Goal: Task Accomplishment & Management: Complete application form

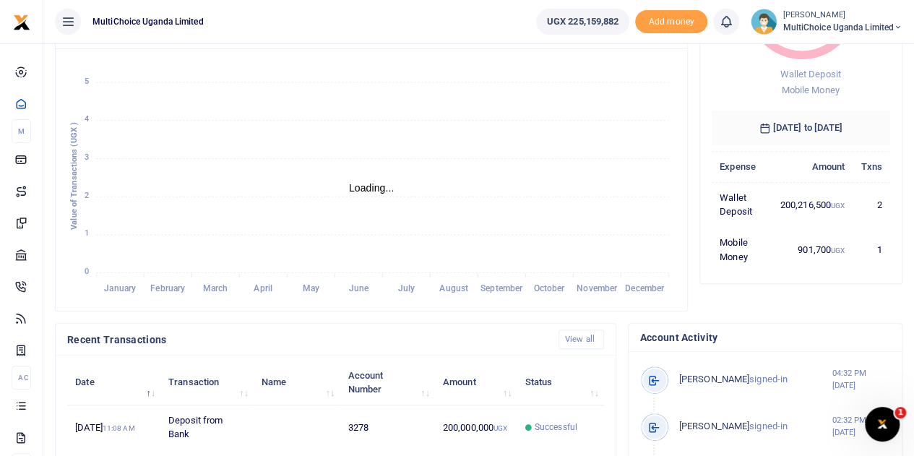
scroll to position [62, 0]
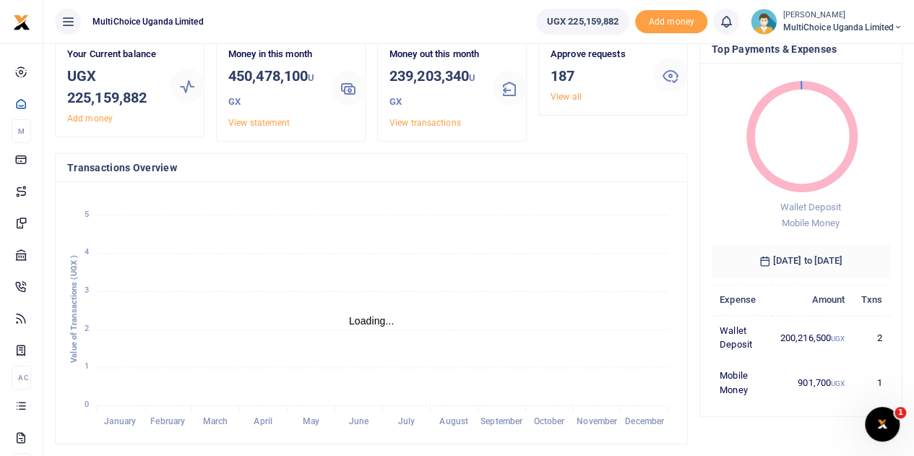
click at [891, 31] on span "MultiChoice Uganda Limited" at bounding box center [842, 27] width 120 height 13
click at [842, 51] on link "Switch accounts" at bounding box center [847, 53] width 114 height 20
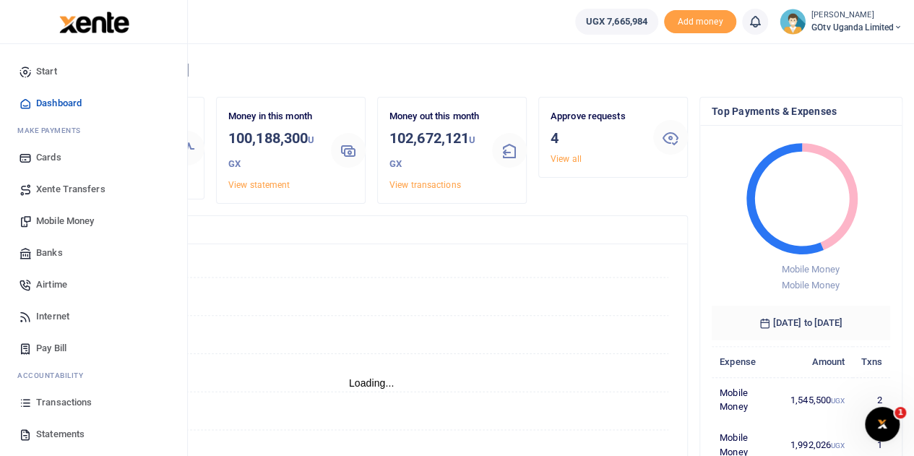
click at [59, 398] on span "Transactions" at bounding box center [64, 402] width 56 height 14
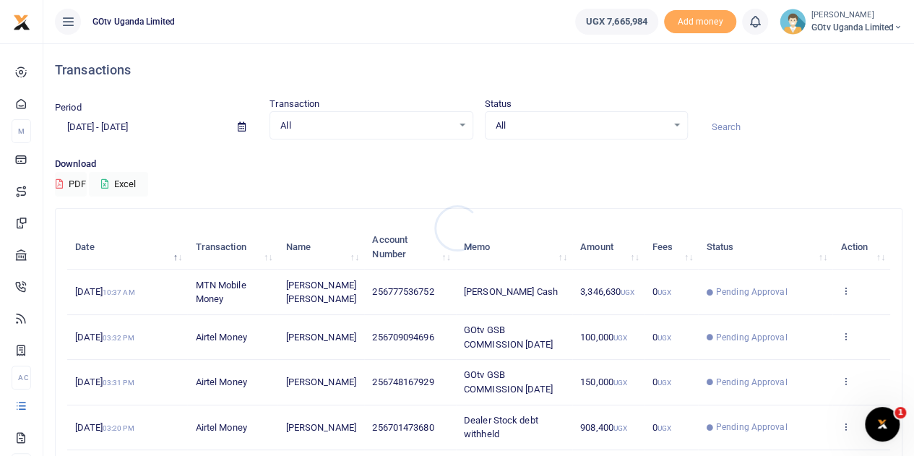
click at [847, 294] on div at bounding box center [457, 228] width 914 height 456
click at [847, 287] on icon at bounding box center [844, 290] width 9 height 10
click at [804, 316] on link "View details" at bounding box center [792, 316] width 114 height 20
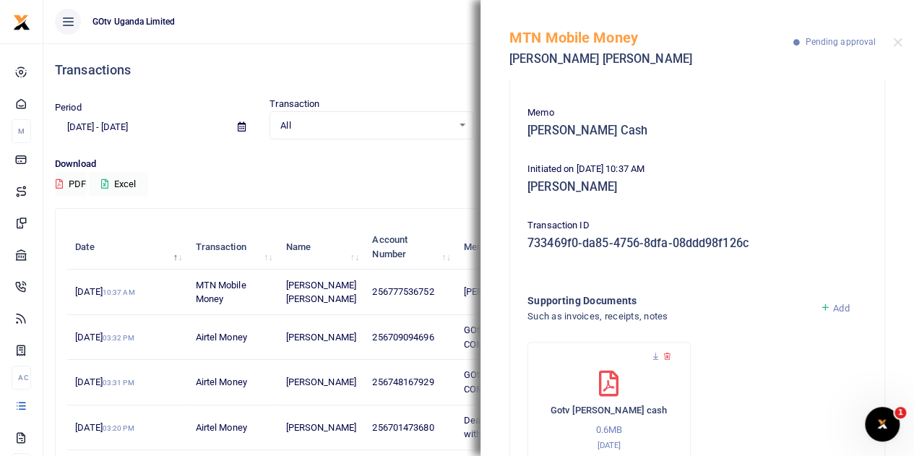
scroll to position [144, 0]
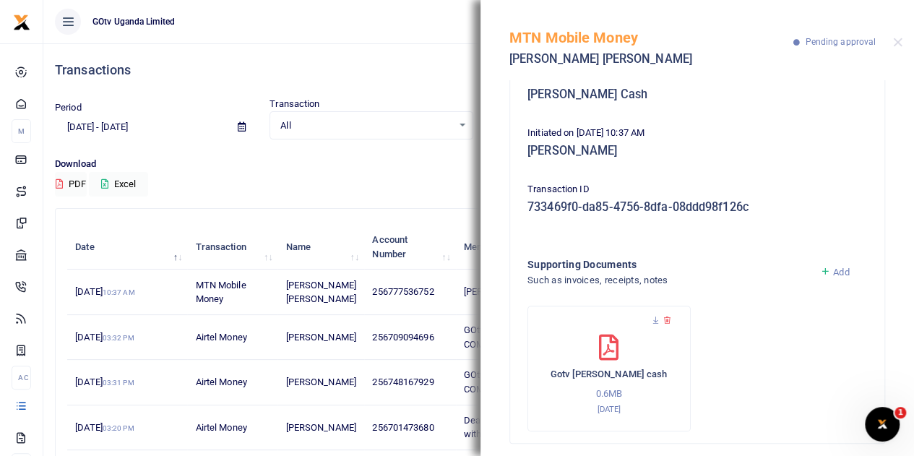
click at [345, 333] on td "[PERSON_NAME]" at bounding box center [320, 337] width 87 height 45
click at [899, 42] on button "Close" at bounding box center [897, 42] width 9 height 9
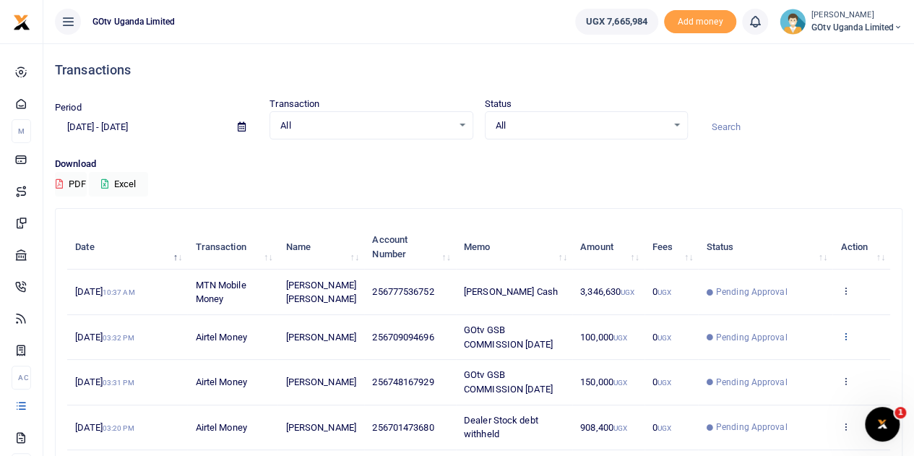
click at [842, 335] on icon at bounding box center [844, 336] width 9 height 10
click at [808, 351] on link "View details" at bounding box center [792, 360] width 114 height 20
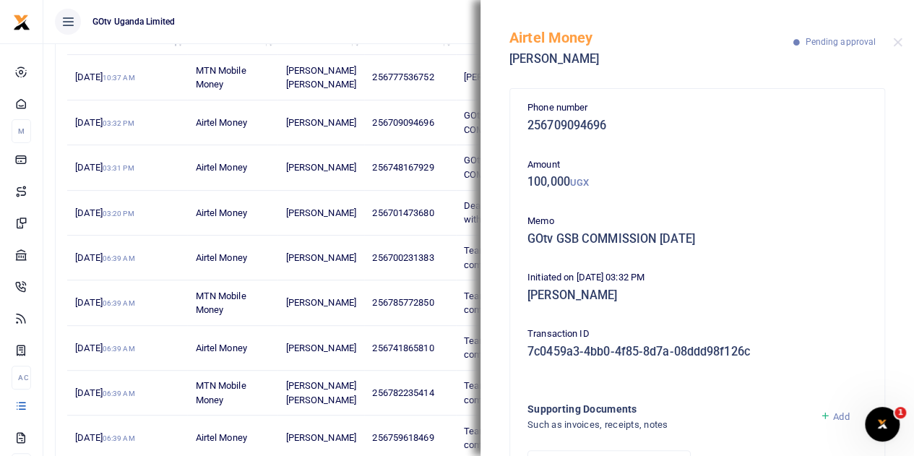
scroll to position [289, 0]
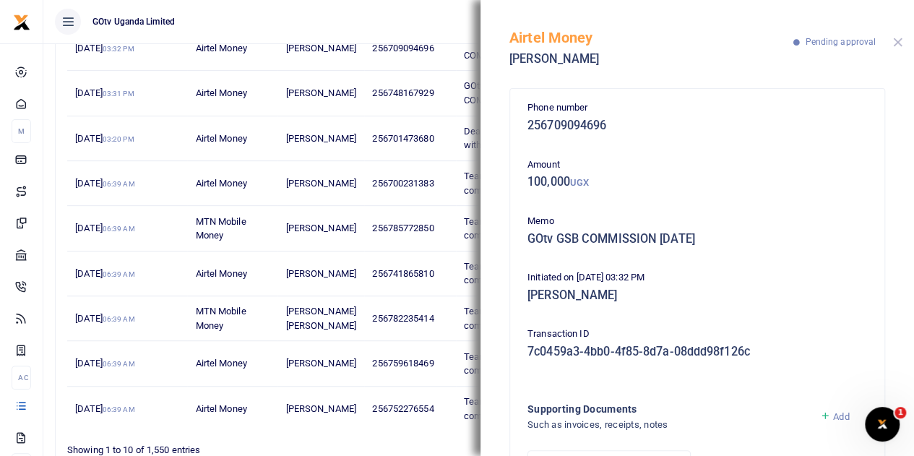
click at [900, 40] on button "Close" at bounding box center [897, 42] width 9 height 9
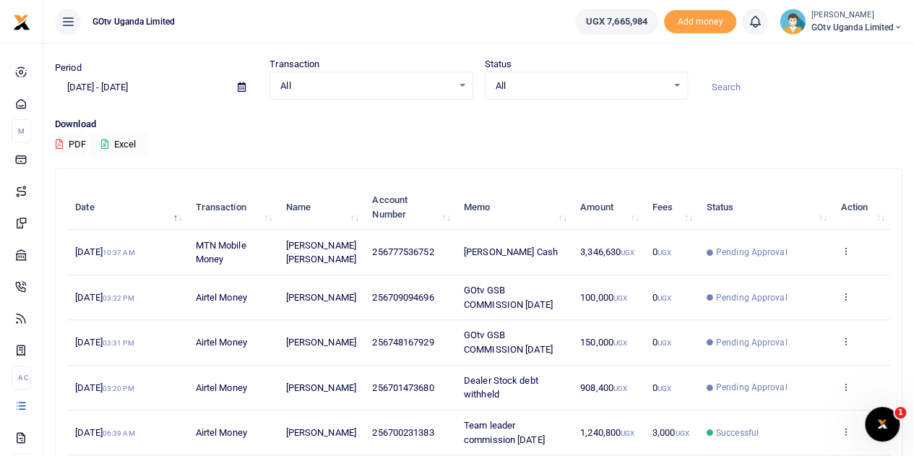
scroll to position [0, 0]
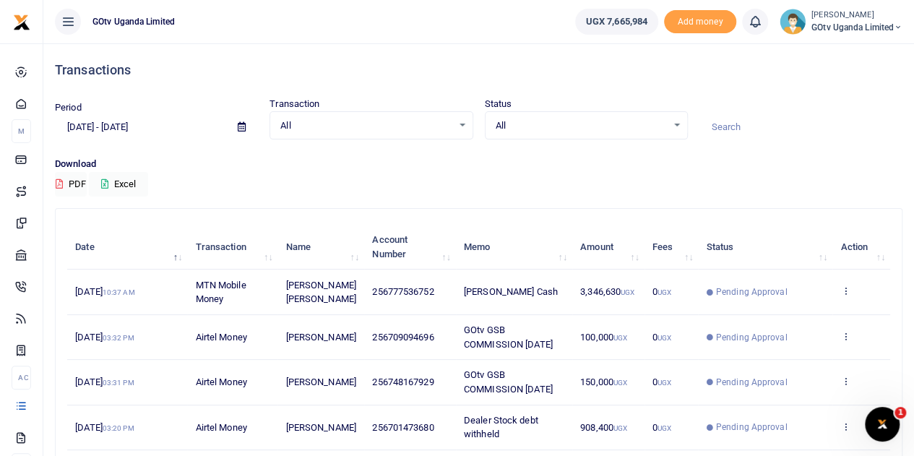
click at [874, 24] on span "GOtv Uganda Limited" at bounding box center [856, 27] width 91 height 13
click at [865, 45] on link "Switch accounts" at bounding box center [848, 53] width 114 height 20
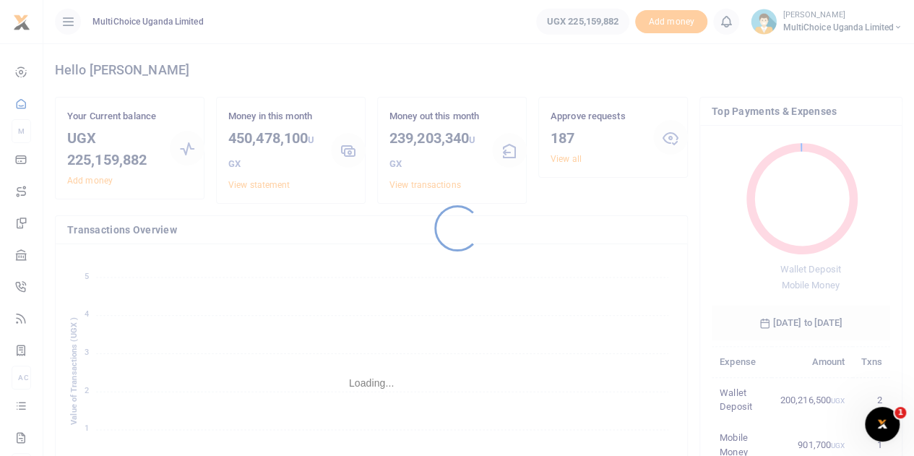
scroll to position [12, 12]
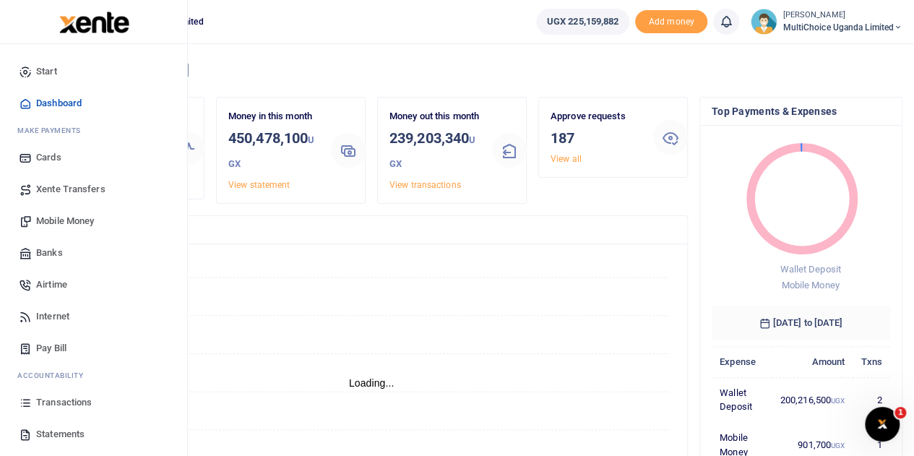
click at [61, 395] on span "Transactions" at bounding box center [64, 402] width 56 height 14
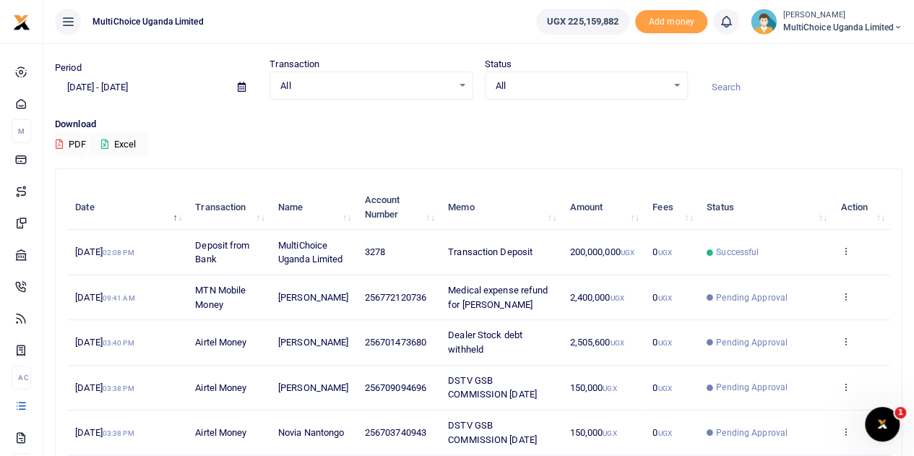
scroll to position [72, 0]
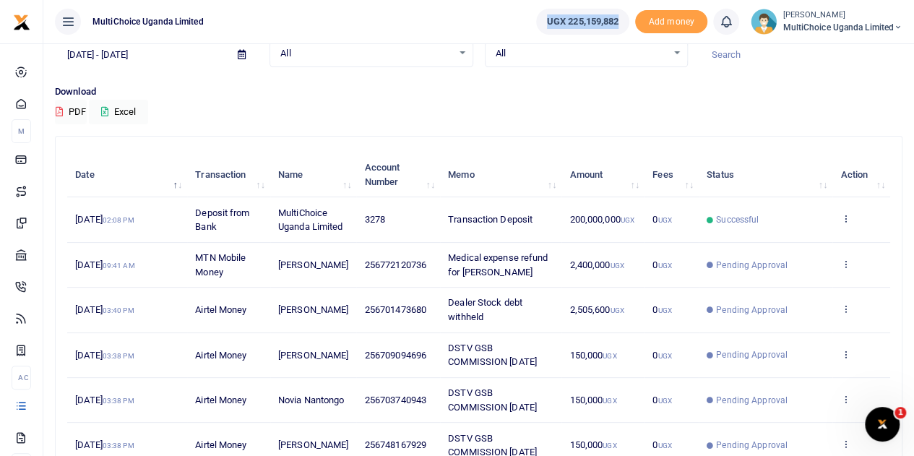
drag, startPoint x: 614, startPoint y: 24, endPoint x: 540, endPoint y: 20, distance: 73.8
click at [547, 21] on span "UGX 225,159,882" at bounding box center [583, 21] width 72 height 14
copy span "UGX 225,159,882"
click at [574, 22] on span "UGX 225,159,882" at bounding box center [583, 21] width 72 height 14
drag, startPoint x: 614, startPoint y: 25, endPoint x: 564, endPoint y: 25, distance: 49.8
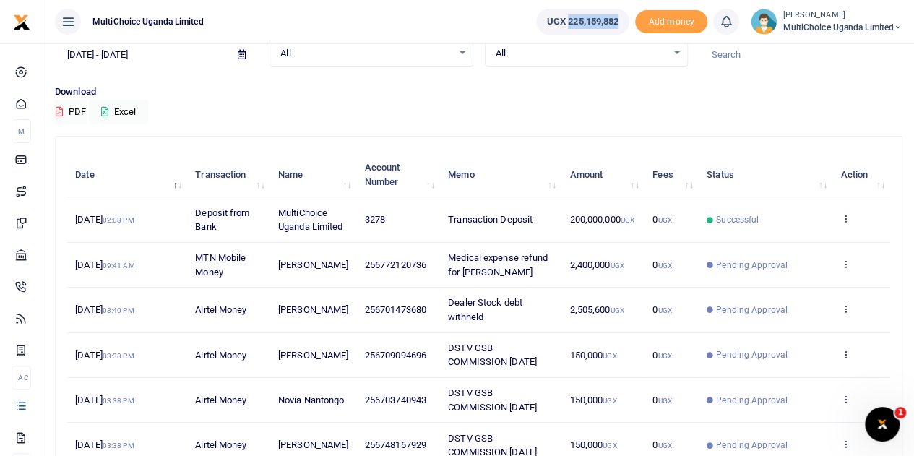
click at [564, 25] on span "UGX 225,159,882" at bounding box center [583, 21] width 72 height 14
copy span "225,159,882"
click at [608, 439] on td "150,000 UGX" at bounding box center [602, 445] width 83 height 45
click at [845, 359] on icon at bounding box center [844, 354] width 9 height 10
click at [776, 394] on link "View details" at bounding box center [792, 391] width 114 height 20
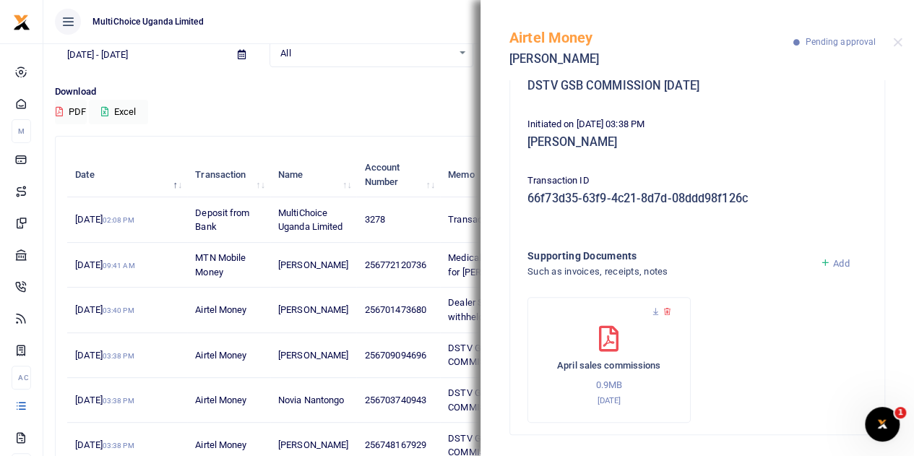
scroll to position [154, 0]
click at [898, 46] on button "Close" at bounding box center [897, 42] width 9 height 9
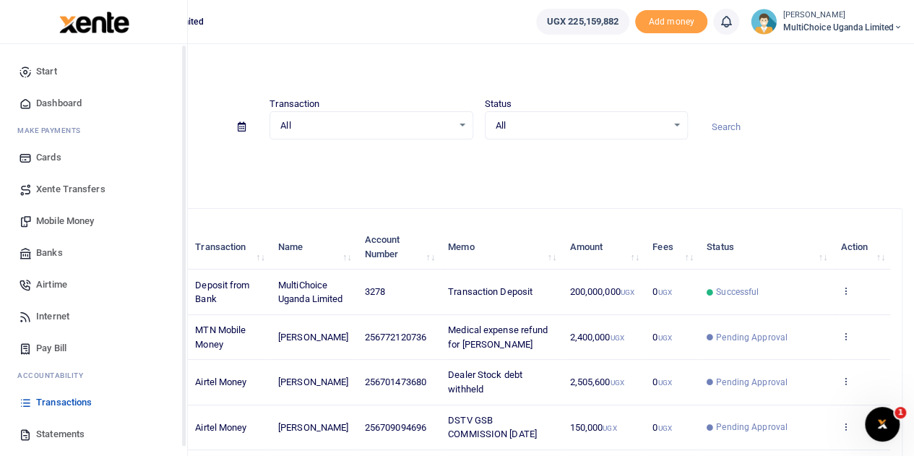
click at [74, 222] on span "Mobile Money" at bounding box center [65, 221] width 58 height 14
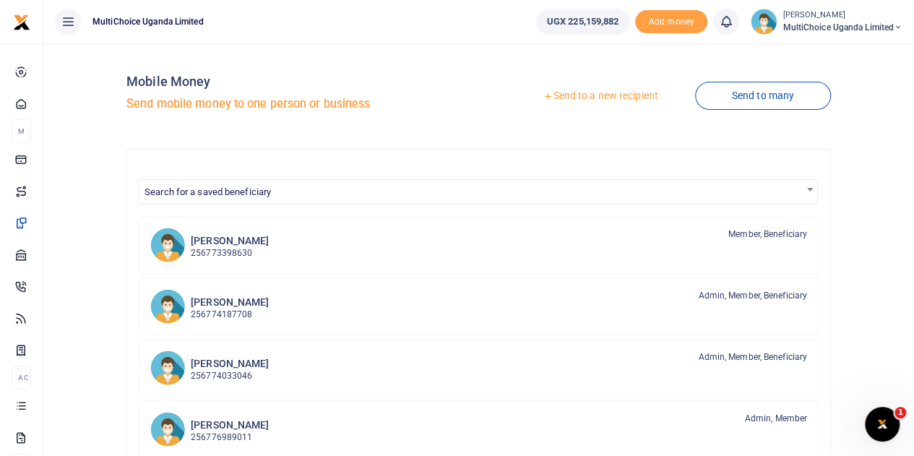
click at [622, 102] on link "Send to a new recipient" at bounding box center [600, 96] width 189 height 26
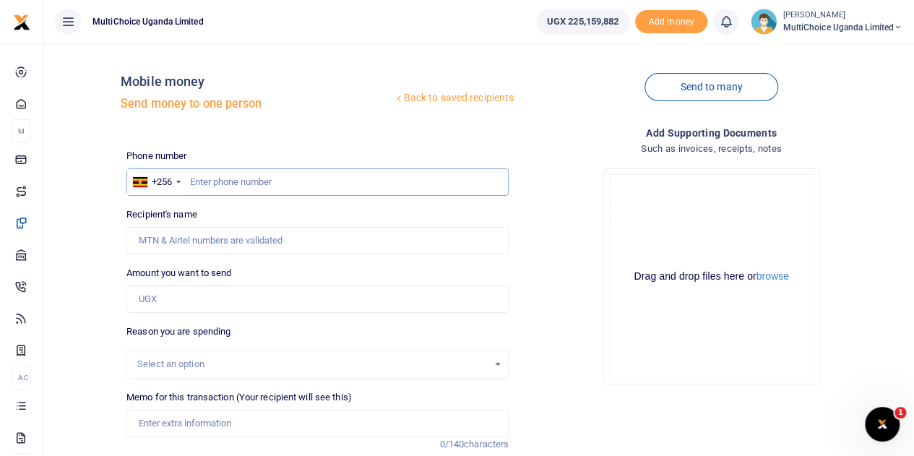
click at [223, 181] on input "text" at bounding box center [317, 181] width 382 height 27
type input "763795149"
type input "Faith Kitiibwa"
type input "763795149"
click at [215, 300] on input "Amount you want to send" at bounding box center [317, 298] width 382 height 27
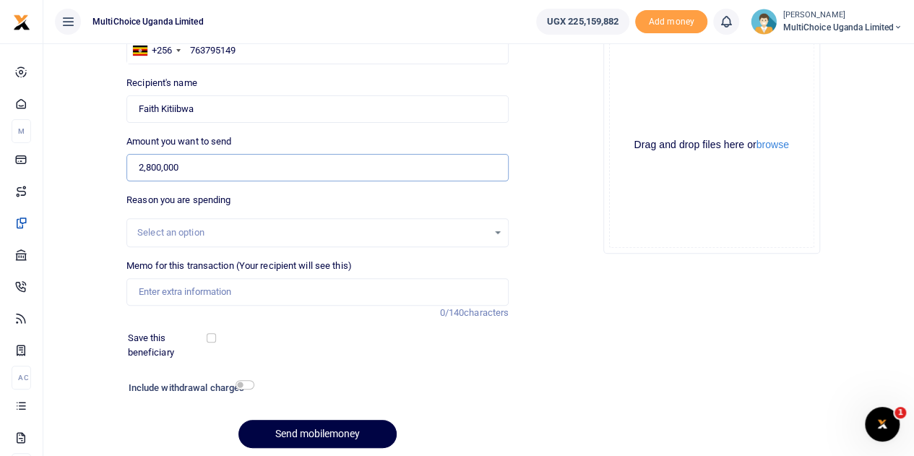
scroll to position [144, 0]
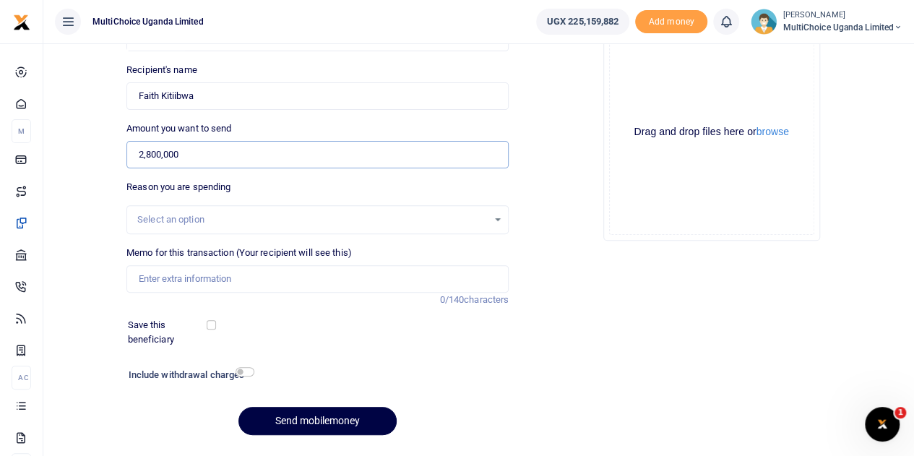
type input "2,800,000"
click at [192, 283] on input "Memo for this transaction (Your recipient will see this)" at bounding box center [317, 278] width 382 height 27
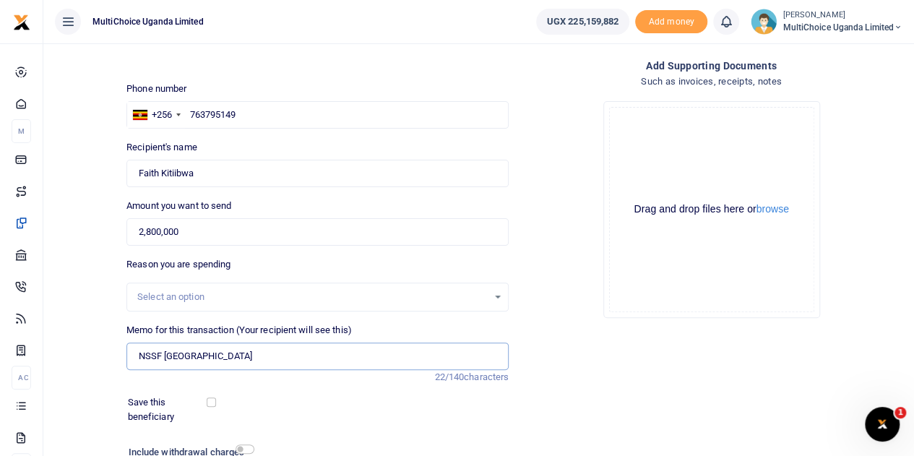
scroll to position [182, 0]
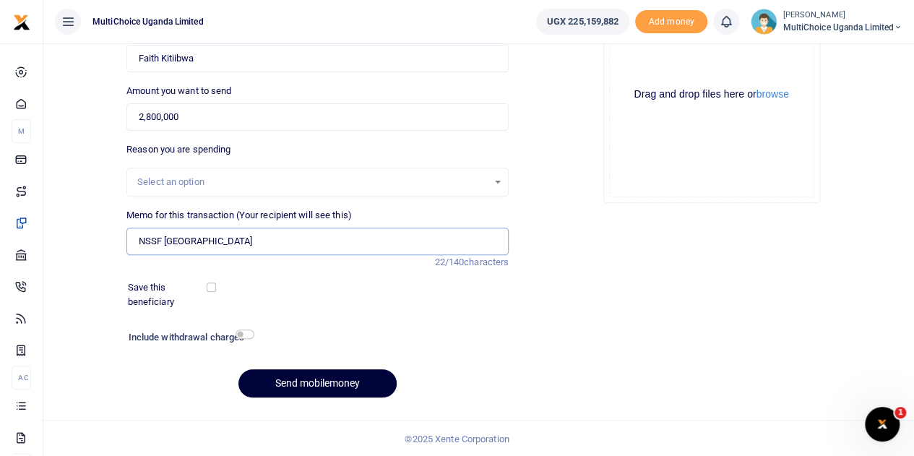
type input "NSSF [GEOGRAPHIC_DATA]"
click at [302, 378] on button "Send mobilemoney" at bounding box center [317, 383] width 158 height 28
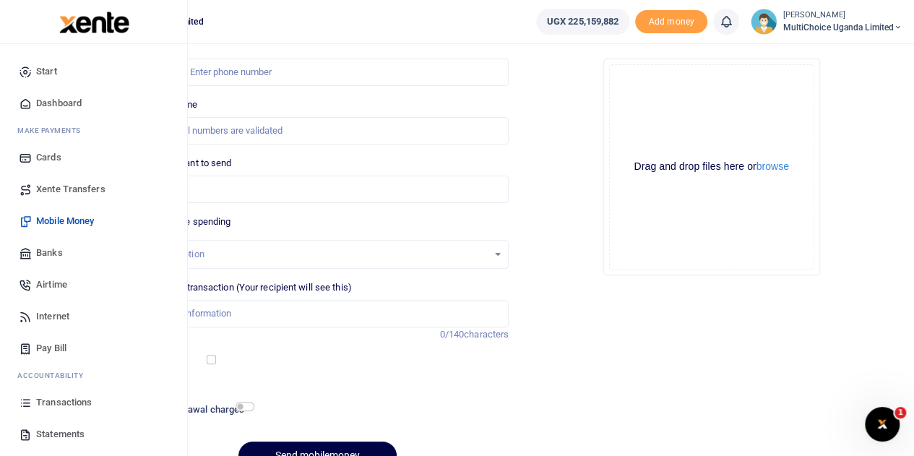
click at [61, 397] on span "Transactions" at bounding box center [64, 402] width 56 height 14
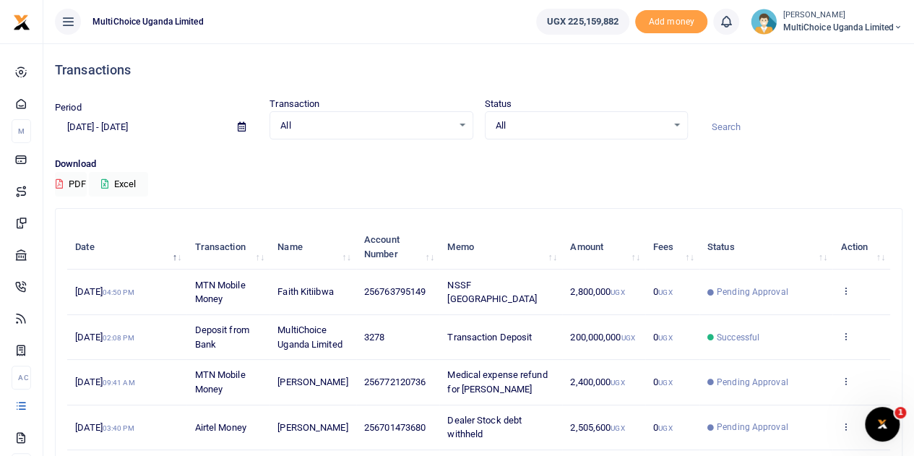
click at [850, 288] on td "View details Send again" at bounding box center [861, 291] width 58 height 45
click at [849, 286] on icon at bounding box center [844, 290] width 9 height 10
click at [812, 307] on link "View details" at bounding box center [792, 316] width 114 height 20
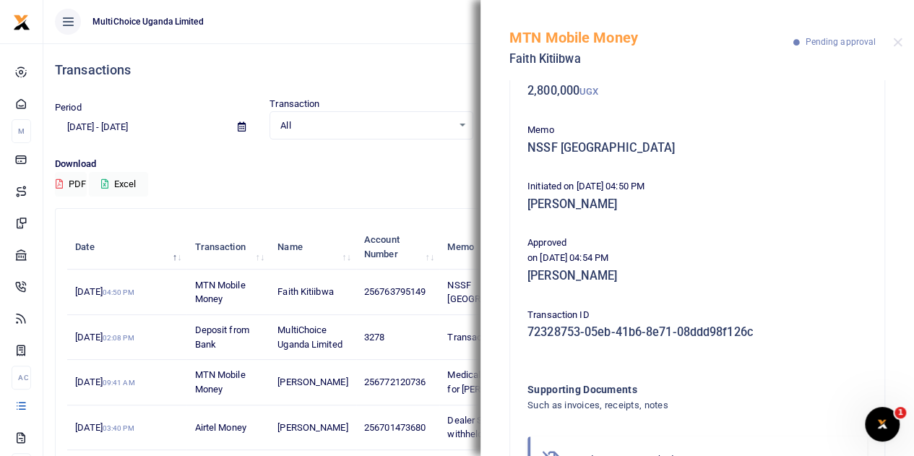
scroll to position [165, 0]
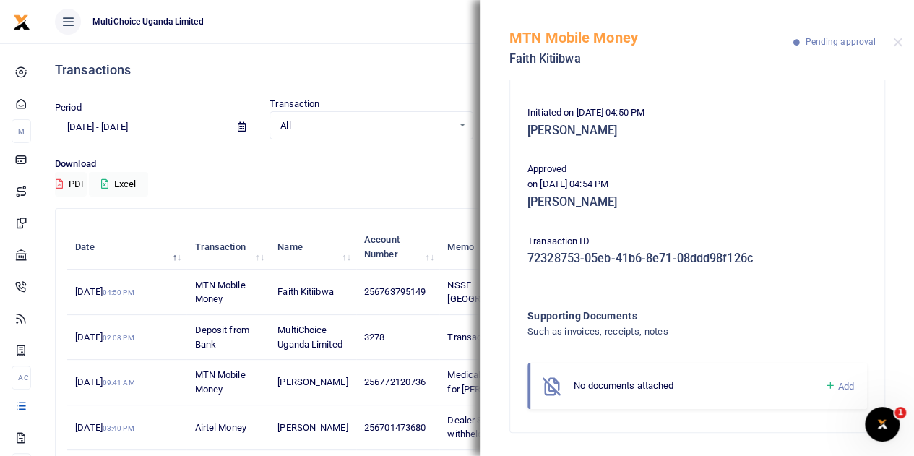
click at [824, 382] on icon at bounding box center [829, 385] width 11 height 13
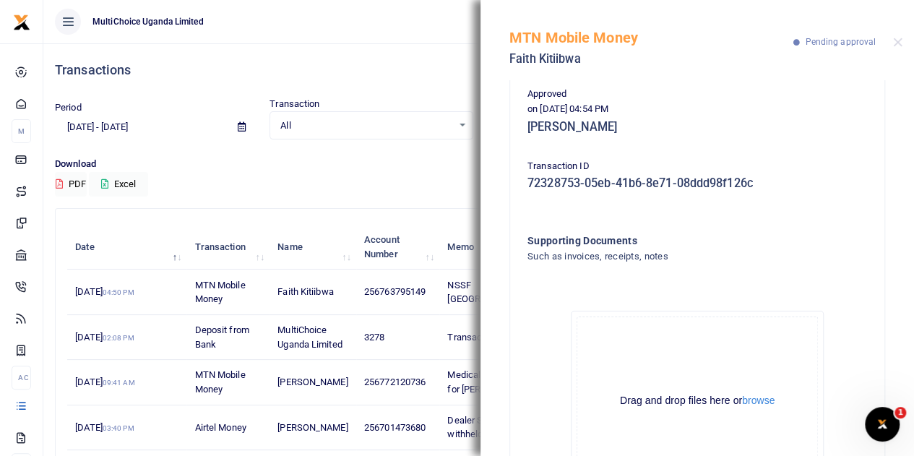
scroll to position [327, 0]
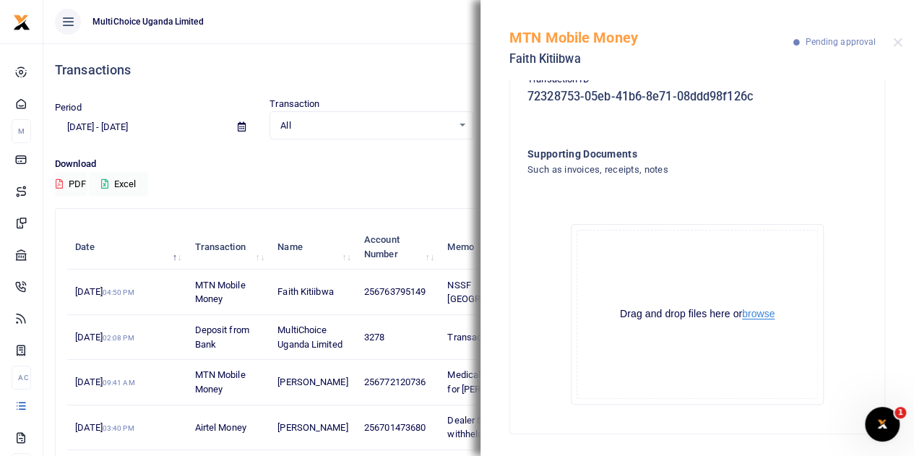
click at [766, 319] on button "browse" at bounding box center [758, 313] width 33 height 11
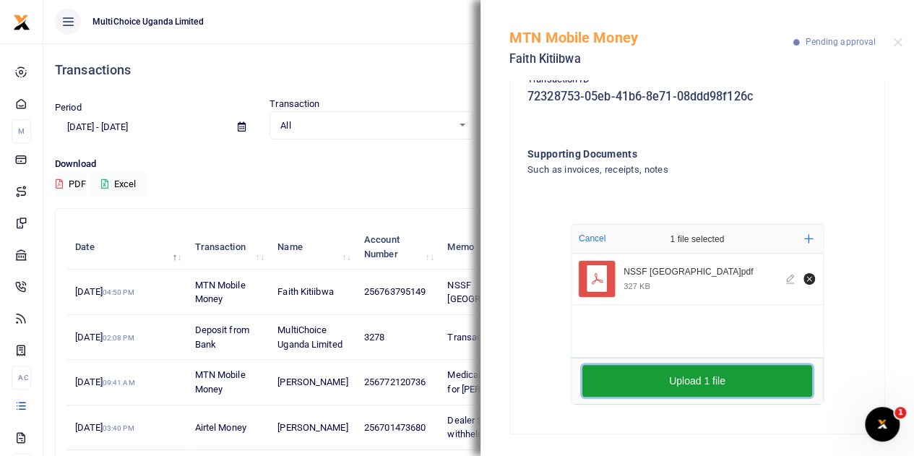
click at [693, 385] on button "Upload 1 file" at bounding box center [697, 381] width 230 height 32
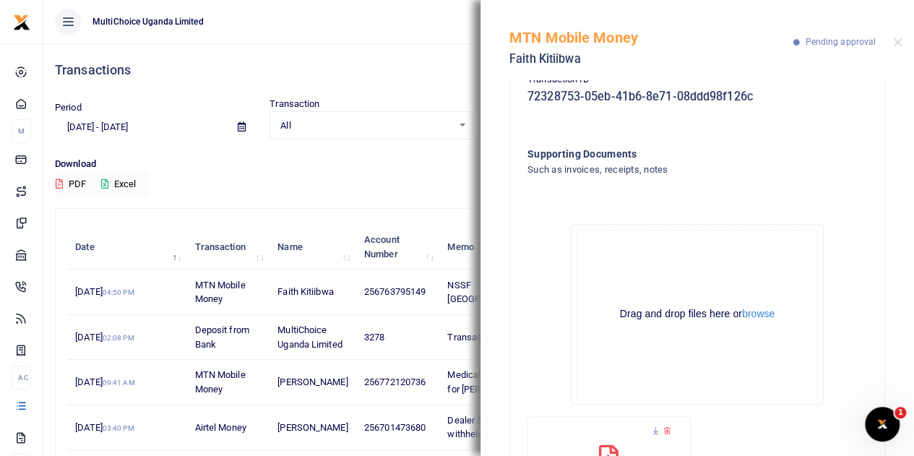
click at [370, 74] on h4 "Transactions" at bounding box center [478, 70] width 847 height 16
click at [893, 37] on div "MTN Mobile Money Faith Kitiibwa Pending approval" at bounding box center [696, 40] width 433 height 80
click at [897, 46] on button "Close" at bounding box center [897, 42] width 9 height 9
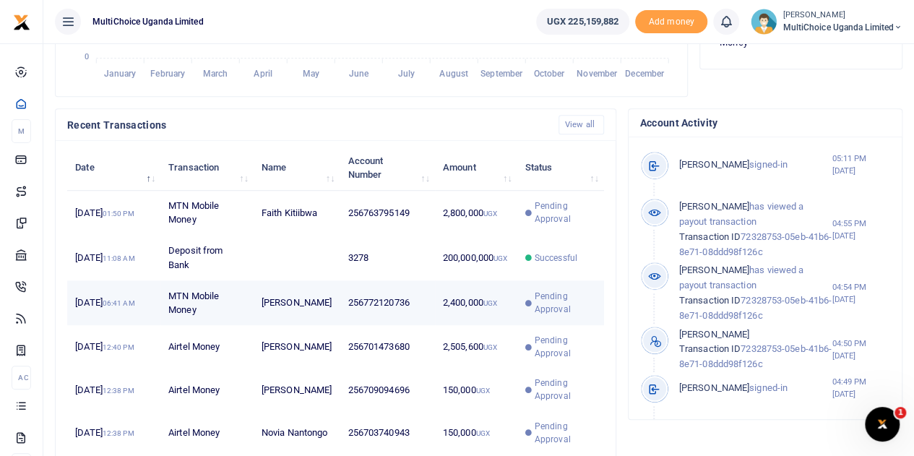
scroll to position [433, 0]
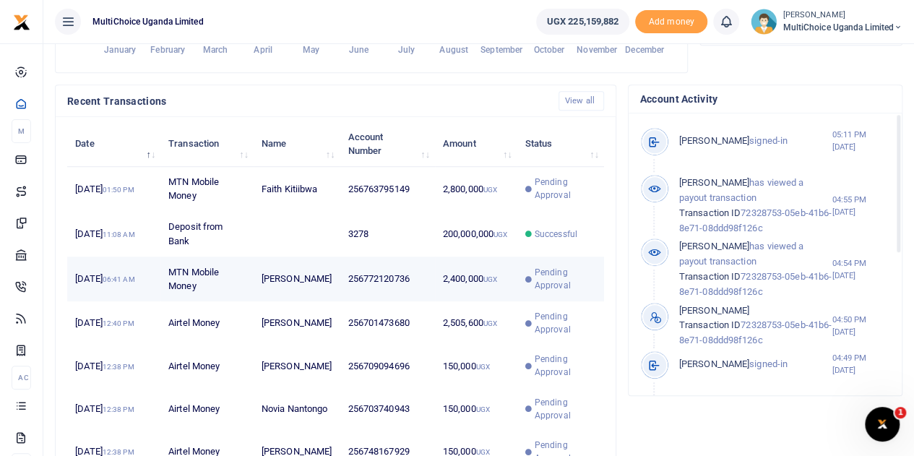
click at [553, 290] on span "Pending Approval" at bounding box center [565, 279] width 61 height 26
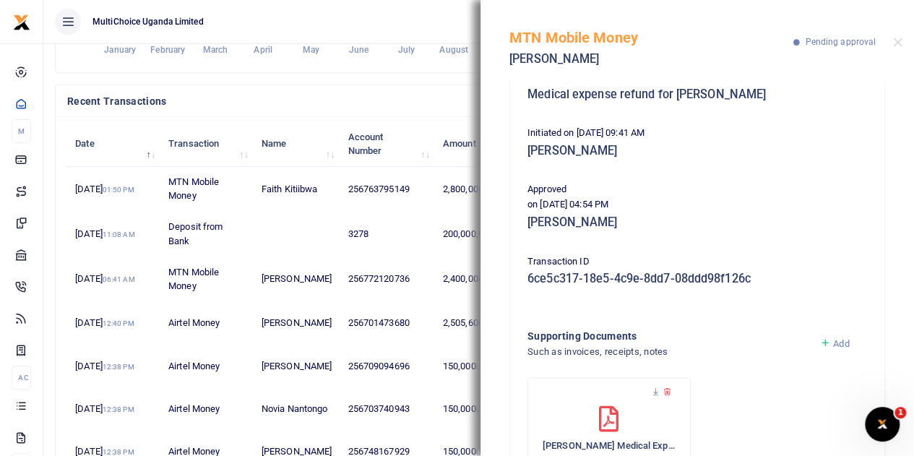
scroll to position [0, 0]
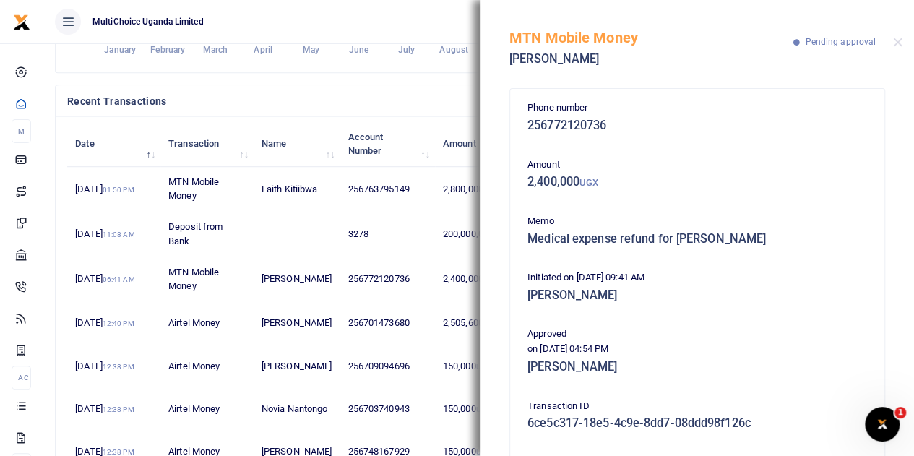
click at [897, 48] on div "MTN Mobile Money Henry Muwaga Pending approval" at bounding box center [696, 40] width 433 height 80
click at [900, 41] on button "Close" at bounding box center [897, 42] width 9 height 9
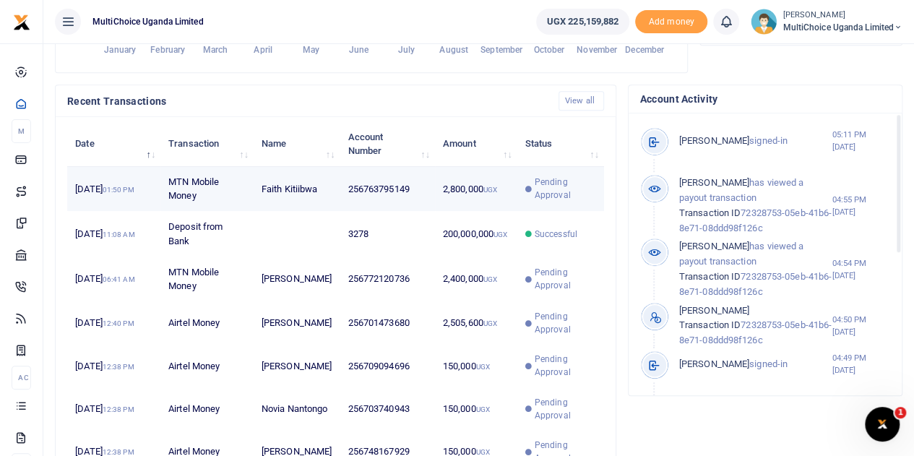
click at [535, 197] on span "Pending Approval" at bounding box center [565, 189] width 61 height 26
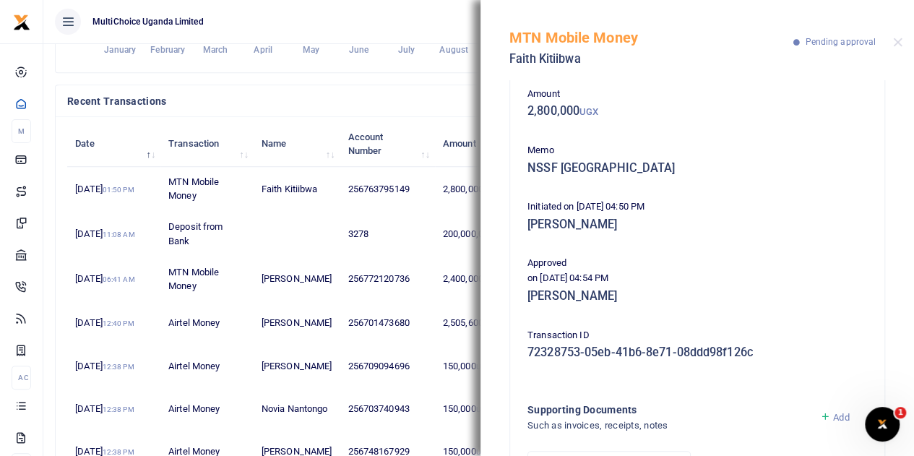
scroll to position [9, 0]
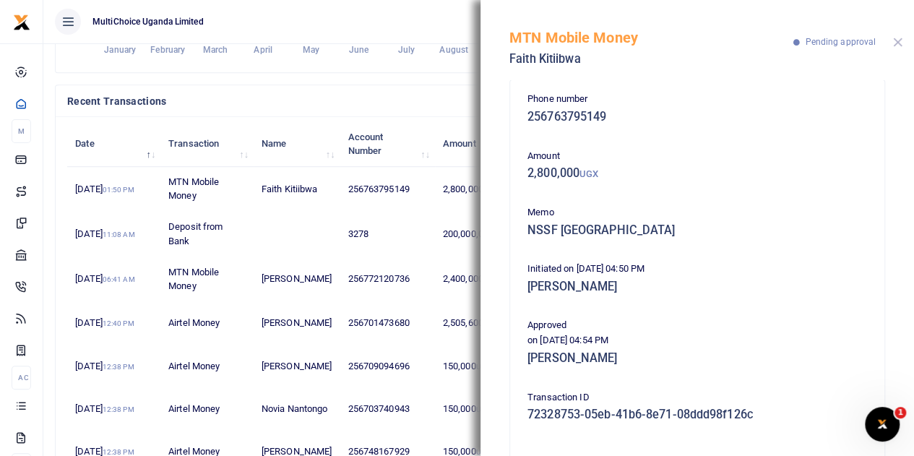
click at [900, 44] on button "Close" at bounding box center [897, 42] width 9 height 9
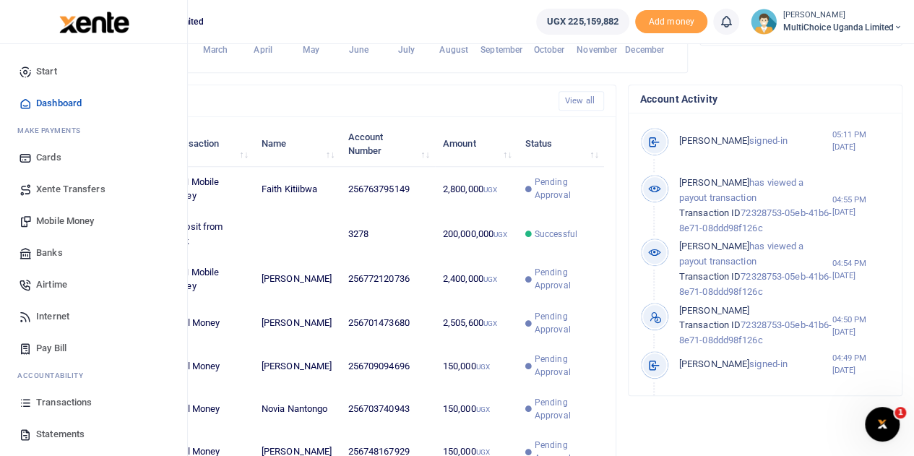
click at [82, 223] on span "Mobile Money" at bounding box center [65, 221] width 58 height 14
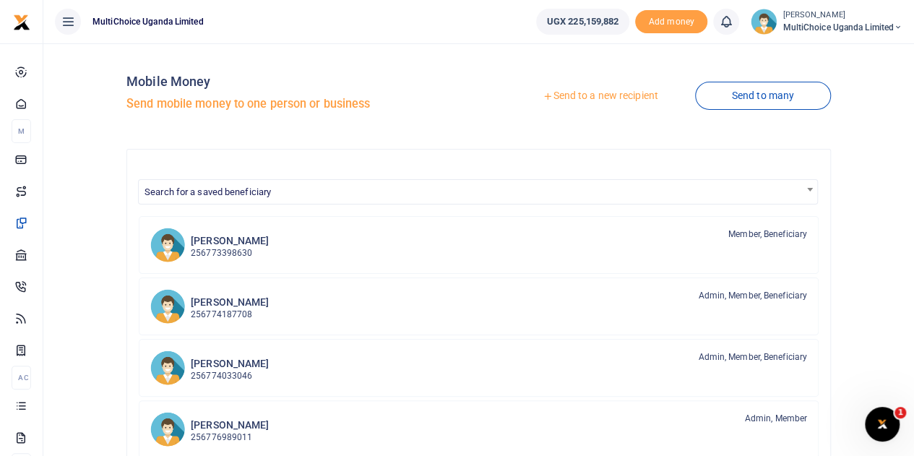
click at [626, 95] on link "Send to a new recipient" at bounding box center [600, 96] width 189 height 26
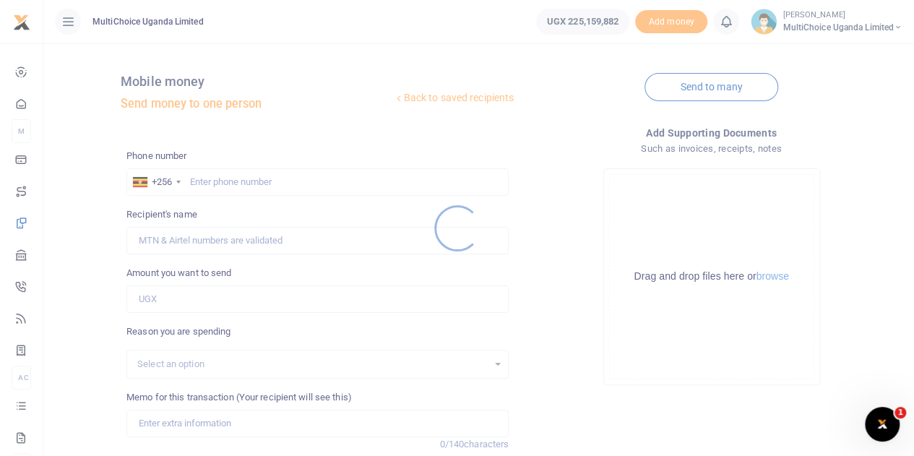
click at [299, 182] on div at bounding box center [457, 228] width 914 height 456
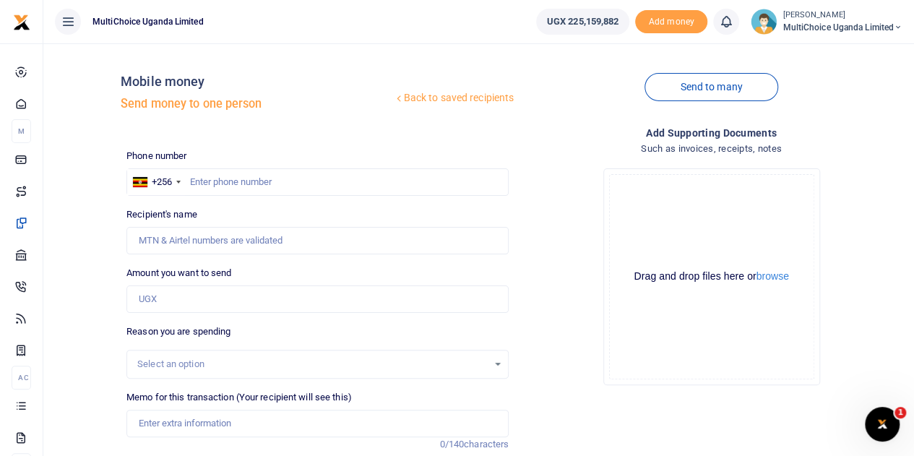
click at [321, 184] on div at bounding box center [457, 228] width 914 height 456
click at [318, 189] on input "text" at bounding box center [317, 181] width 382 height 27
paste input "782963202"
type input "782963202"
type input "[PERSON_NAME]"
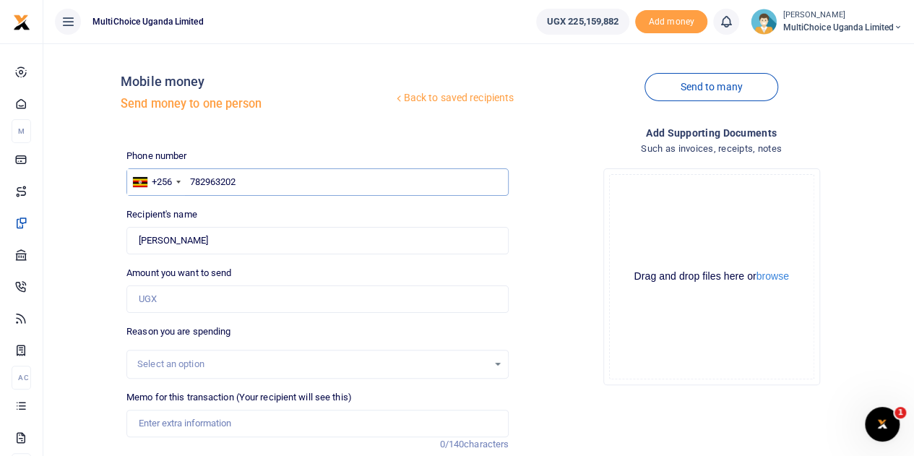
type input "782963202"
click at [205, 301] on input "Amount you want to send" at bounding box center [317, 298] width 382 height 27
paste input "300000"
type input "300,000"
click at [303, 362] on div "Select an option" at bounding box center [312, 364] width 350 height 14
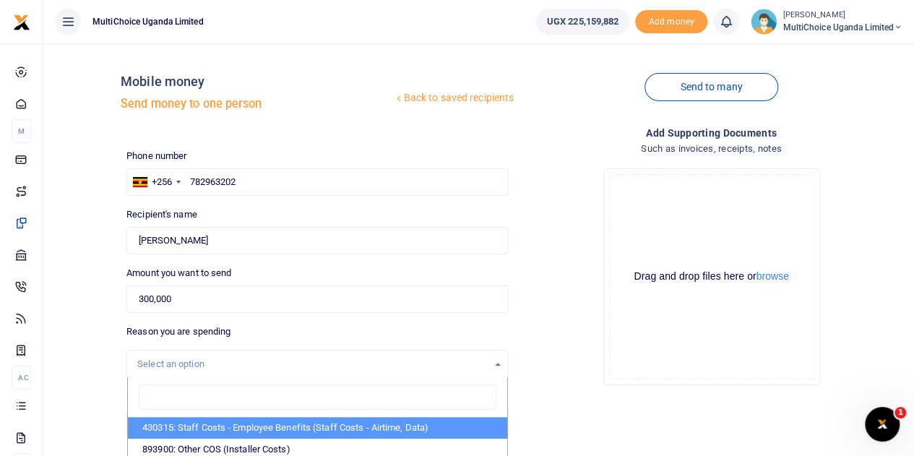
click at [576, 419] on div "Add supporting Documents Such as invoices, receipts, notes Drop your files here…" at bounding box center [711, 358] width 394 height 466
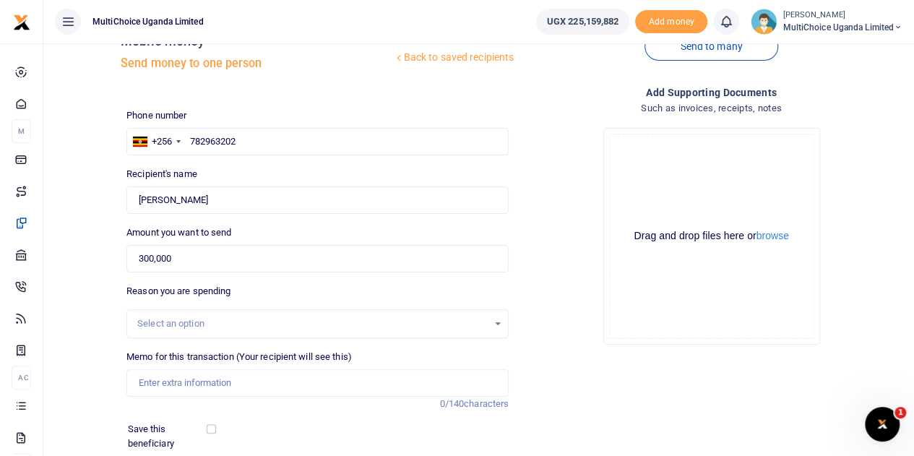
scroll to position [72, 0]
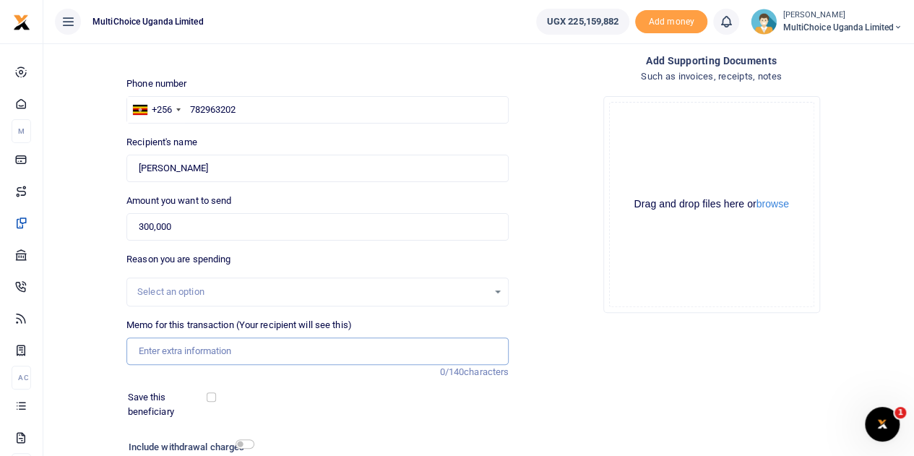
click at [259, 353] on input "Memo for this transaction (Your recipient will see this)" at bounding box center [317, 350] width 382 height 27
paste input "Leadership Luminary award winner"
type input "Leadership Luminary award winner"
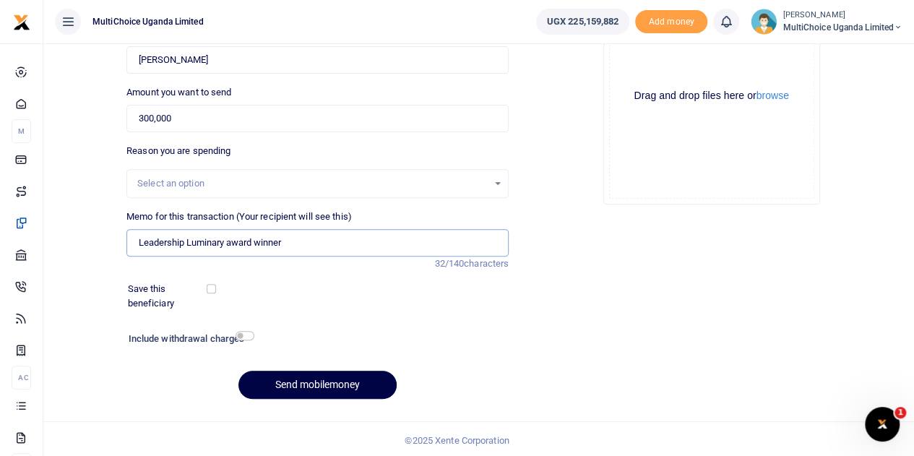
scroll to position [182, 0]
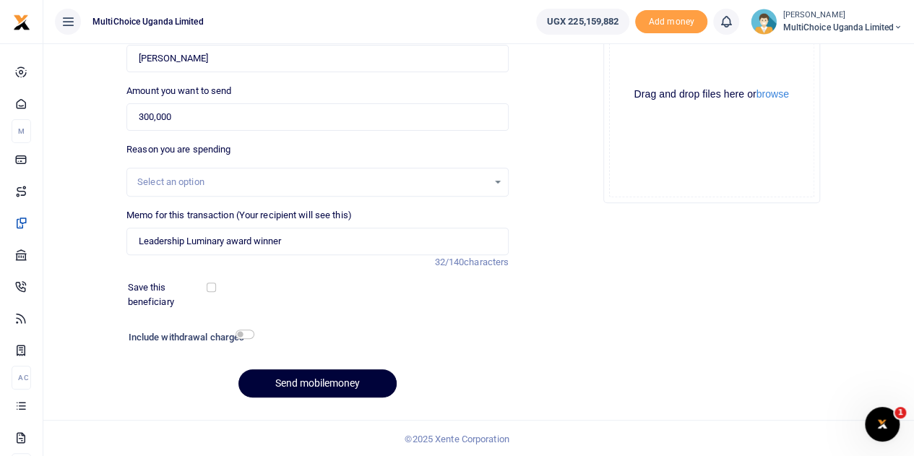
click at [348, 381] on button "Send mobilemoney" at bounding box center [317, 383] width 158 height 28
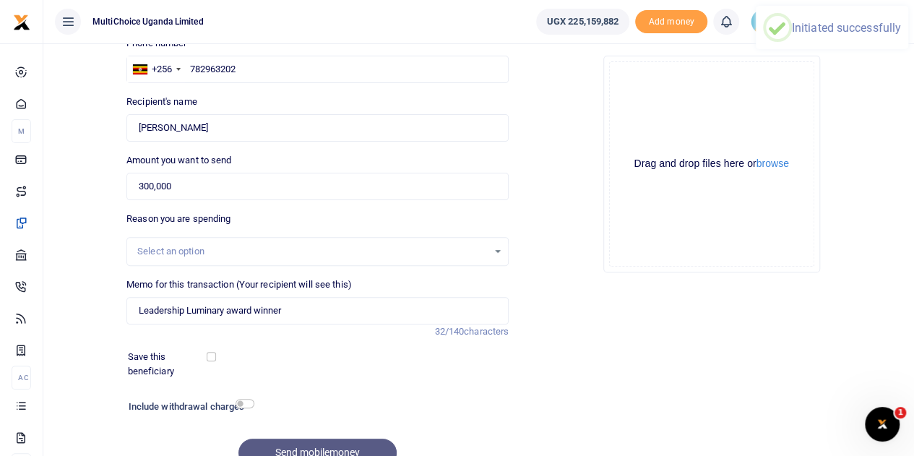
scroll to position [38, 0]
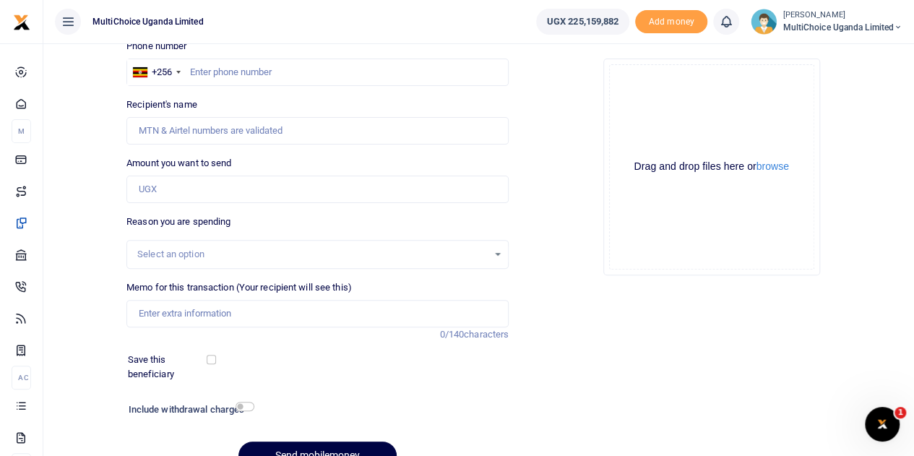
click at [472, 403] on div at bounding box center [367, 411] width 228 height 23
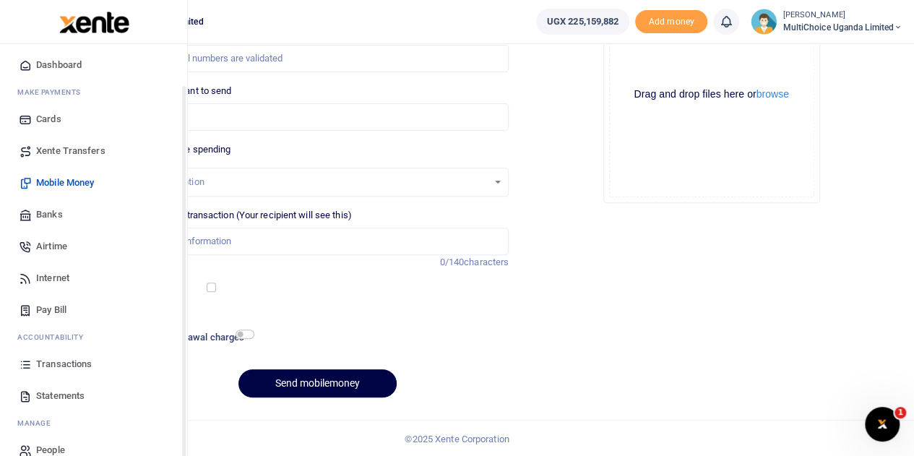
scroll to position [59, 0]
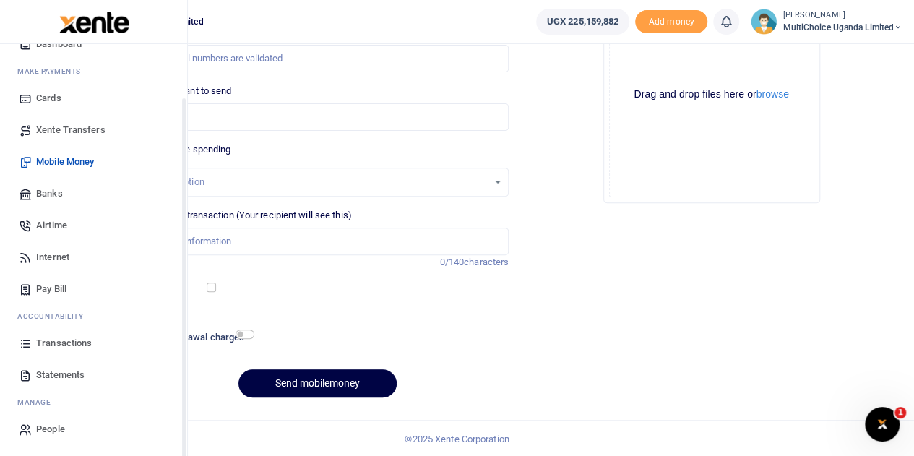
click at [55, 332] on link "Transactions" at bounding box center [94, 343] width 164 height 32
